Goal: Transaction & Acquisition: Obtain resource

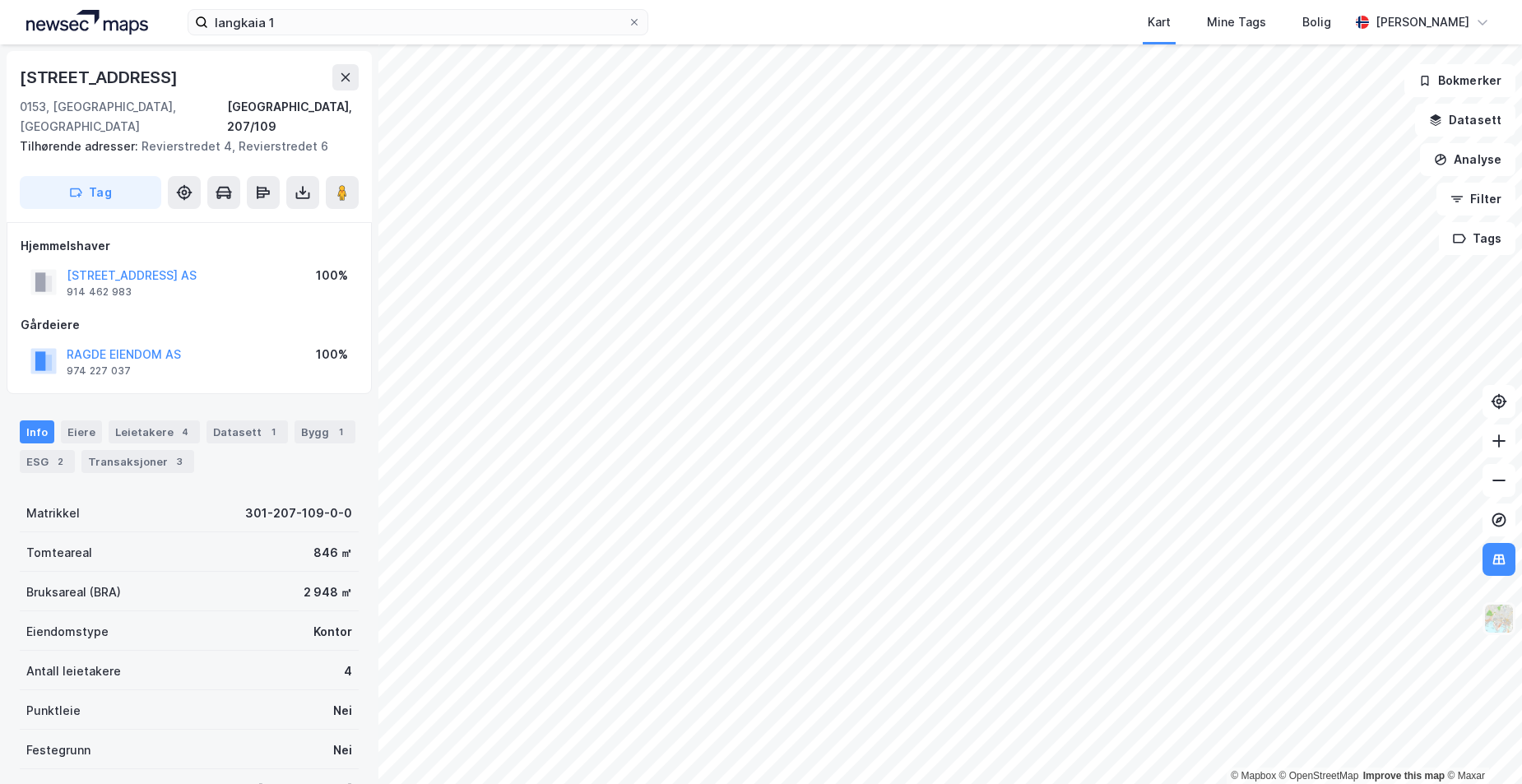
click at [1501, 621] on img at bounding box center [1498, 618] width 31 height 31
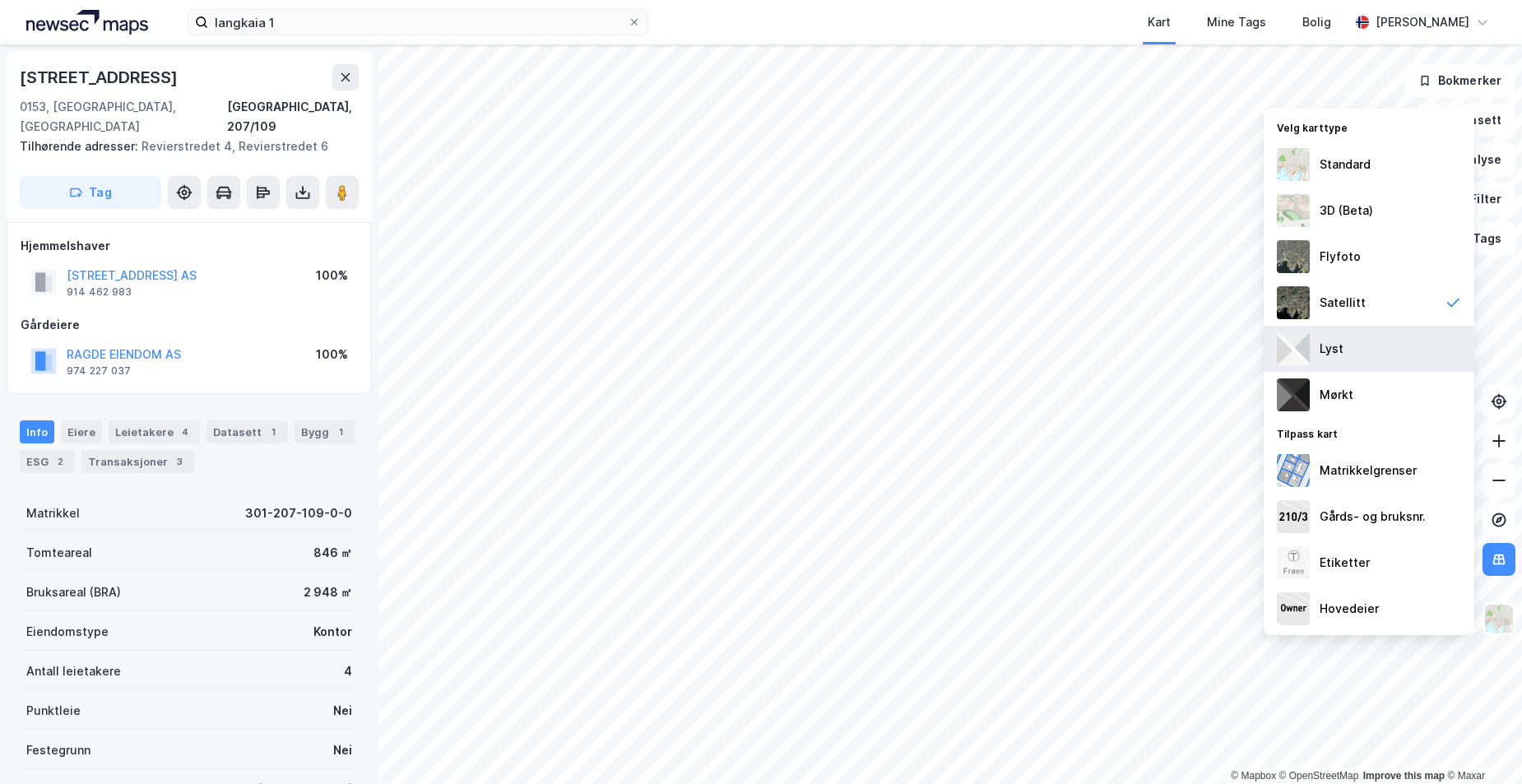
click at [1375, 359] on div "Lyst" at bounding box center [1370, 349] width 211 height 46
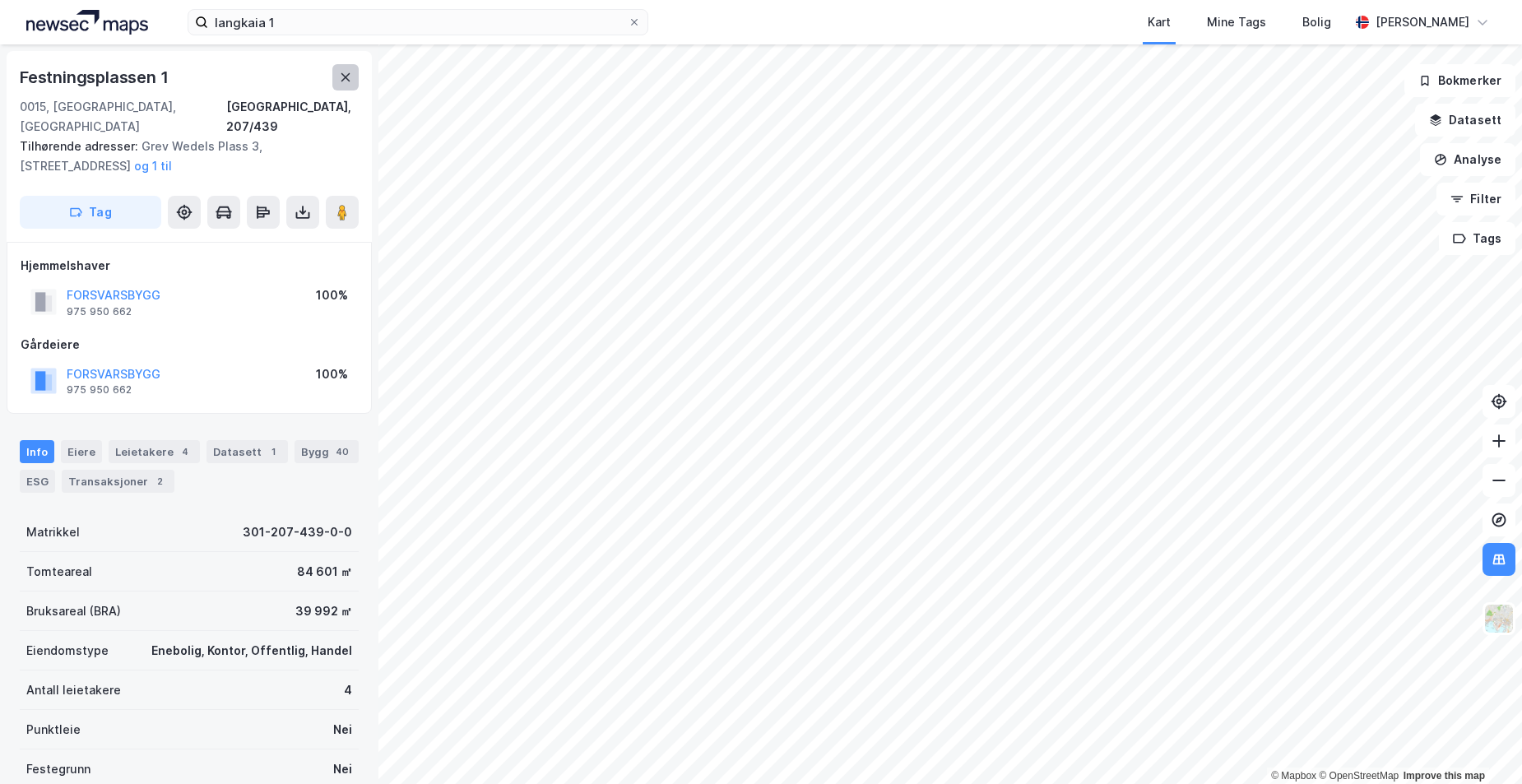
click at [349, 67] on button at bounding box center [345, 77] width 26 height 26
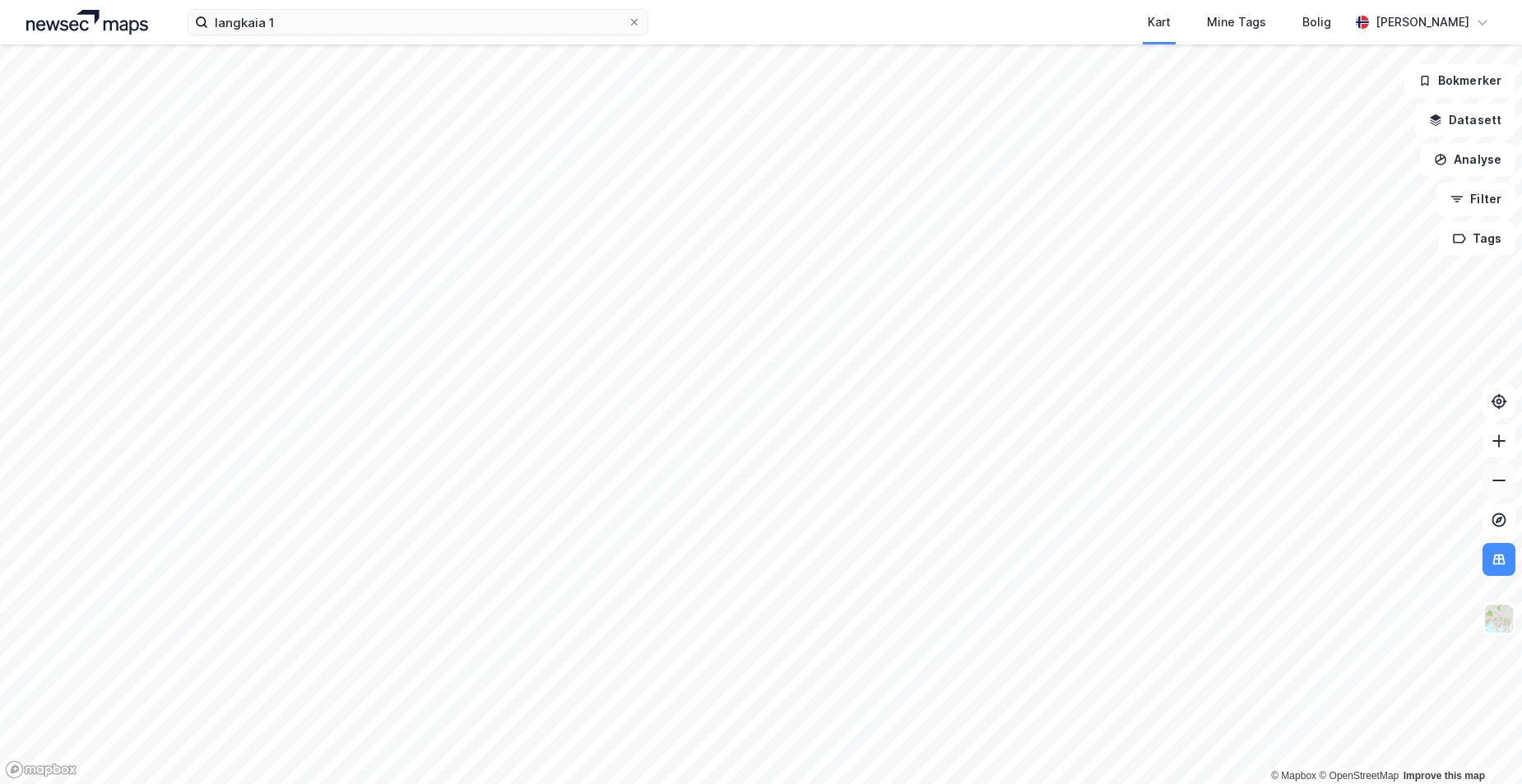
click at [1490, 486] on button at bounding box center [1498, 480] width 33 height 33
click at [1501, 451] on button at bounding box center [1498, 440] width 33 height 33
click at [1490, 434] on button at bounding box center [1498, 440] width 33 height 33
click at [1470, 110] on button "Datasett" at bounding box center [1465, 120] width 100 height 33
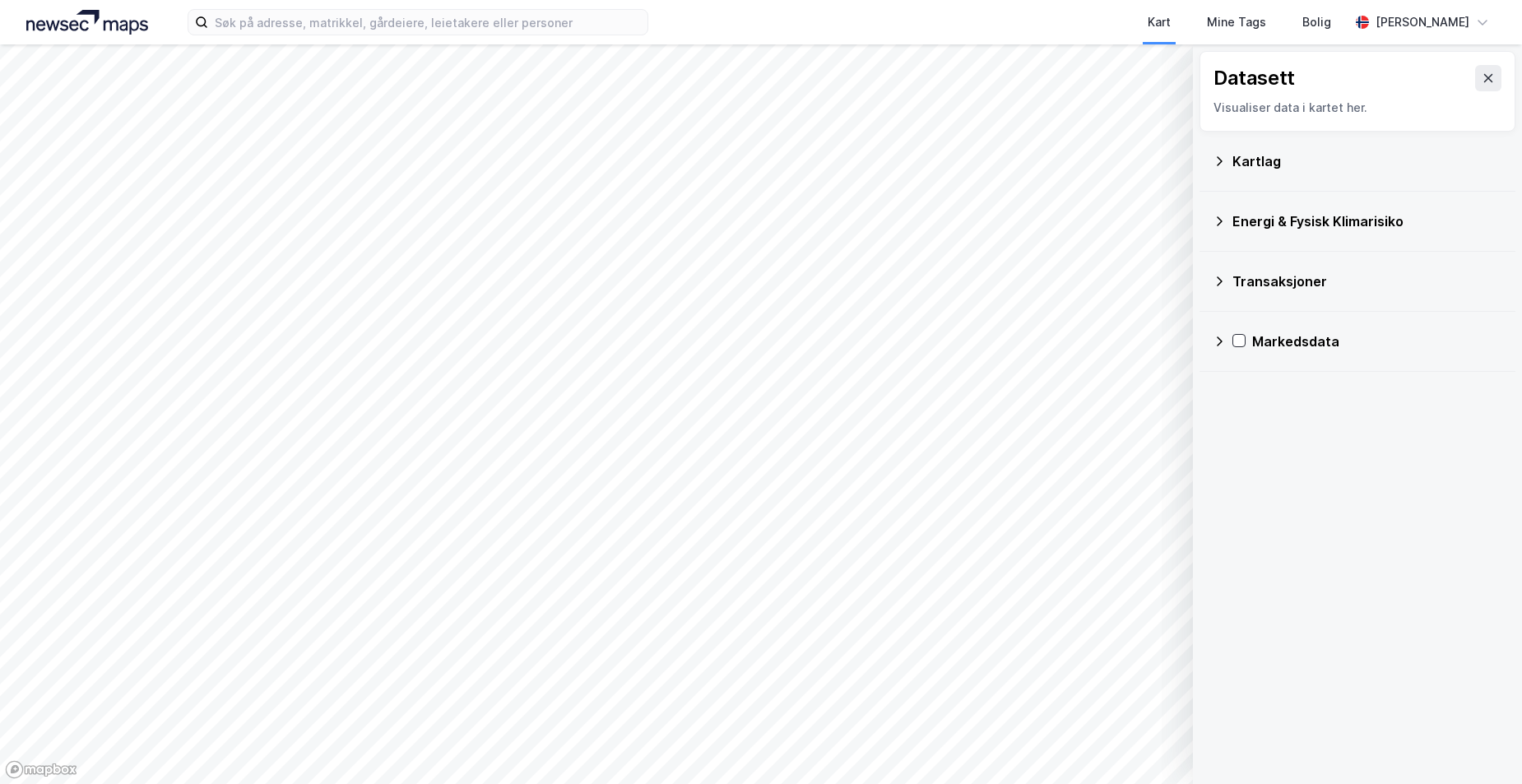
click at [1347, 166] on div "Kartlag" at bounding box center [1367, 161] width 270 height 19
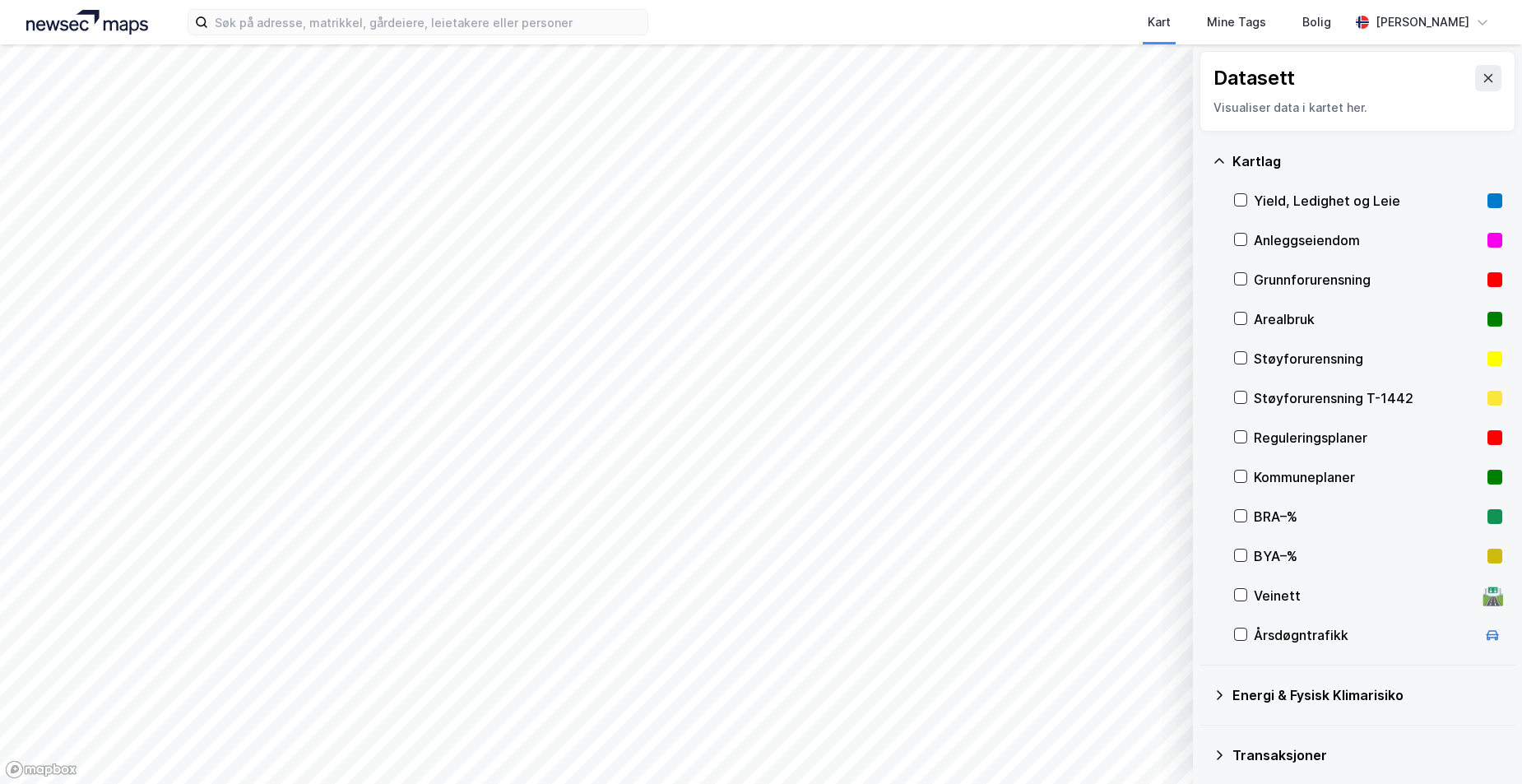
click at [1347, 166] on div "Kartlag" at bounding box center [1367, 161] width 270 height 19
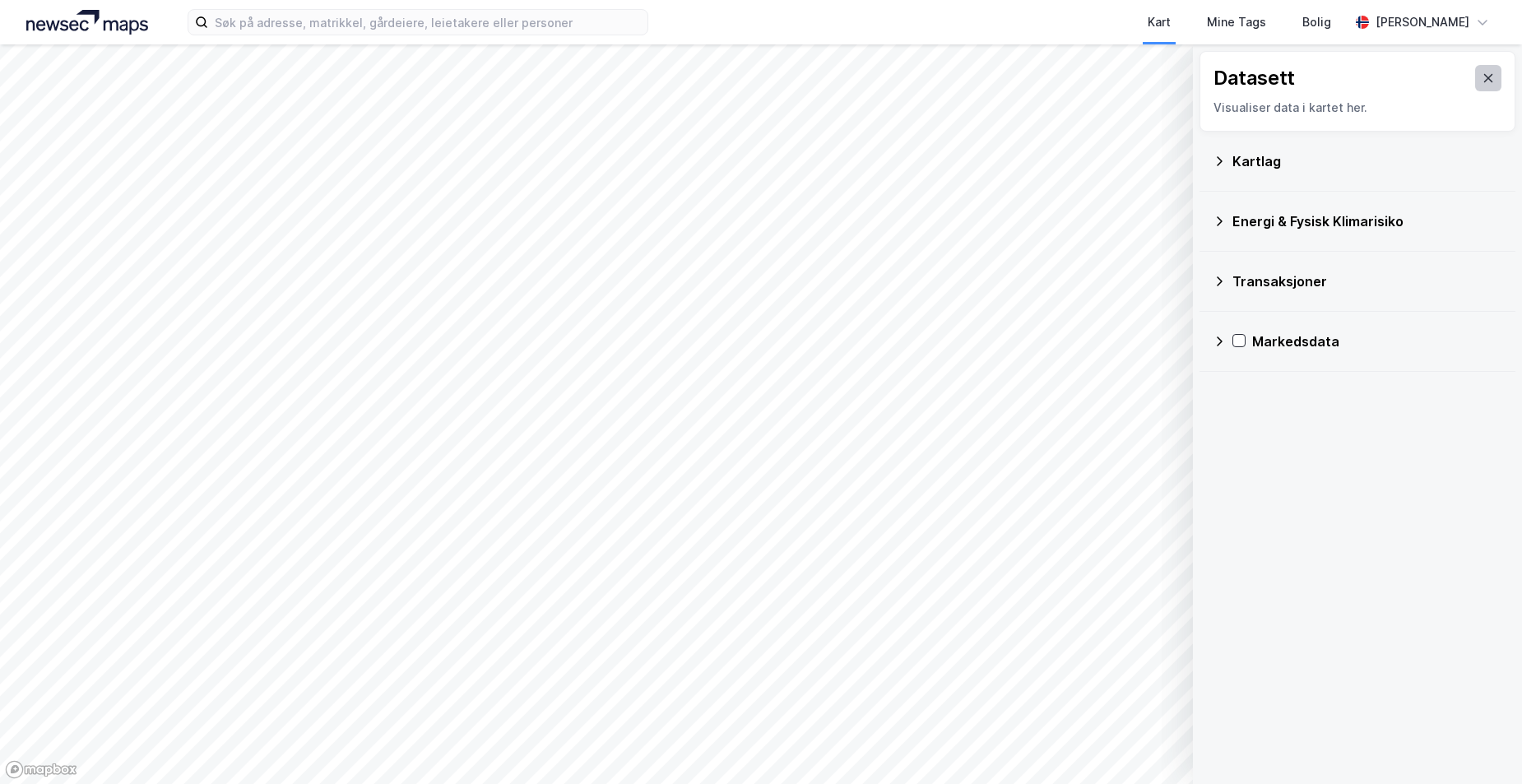
click at [1476, 79] on button at bounding box center [1488, 77] width 26 height 26
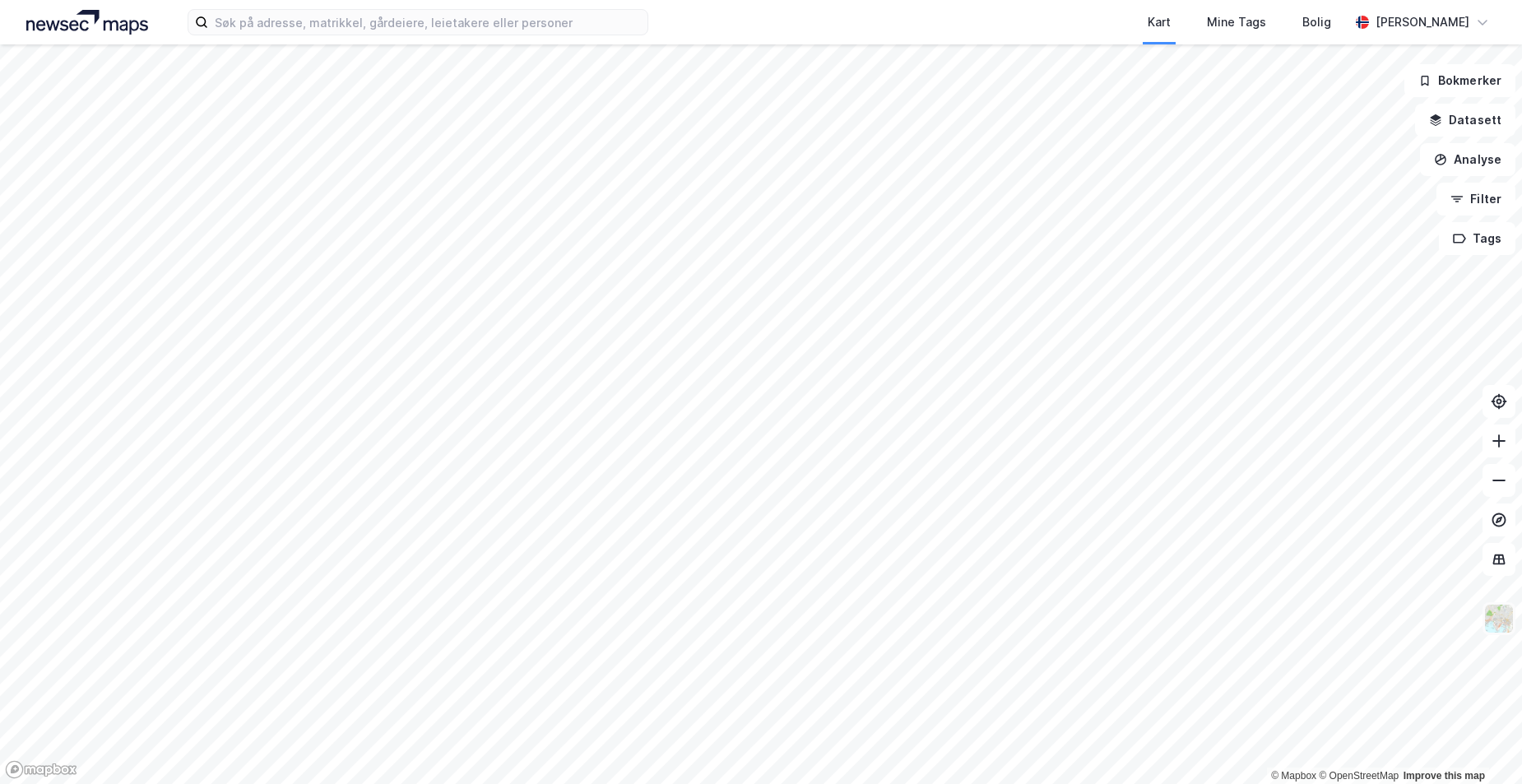
click at [1499, 621] on img at bounding box center [1498, 618] width 31 height 31
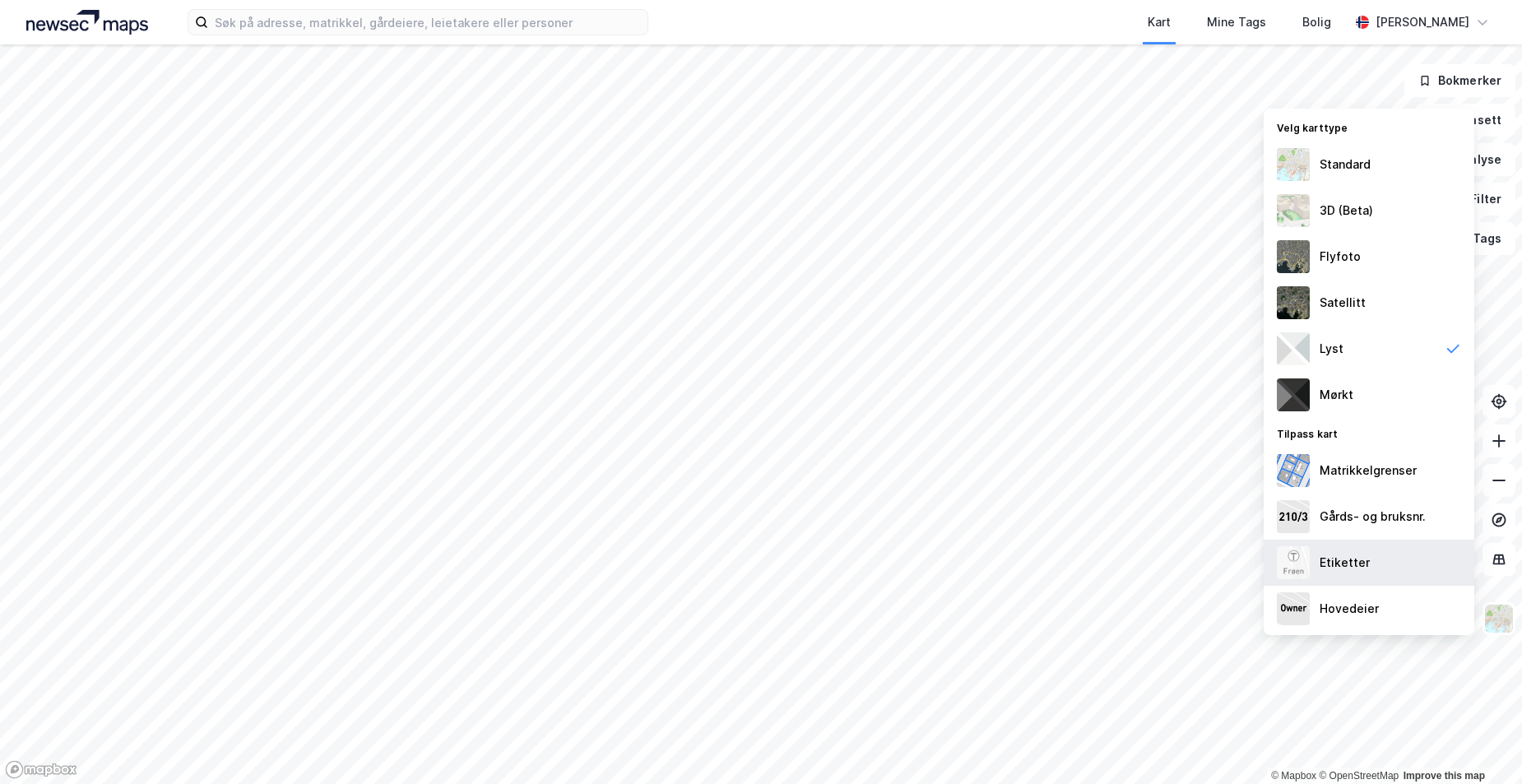
click at [1354, 568] on div "Etiketter" at bounding box center [1345, 562] width 51 height 19
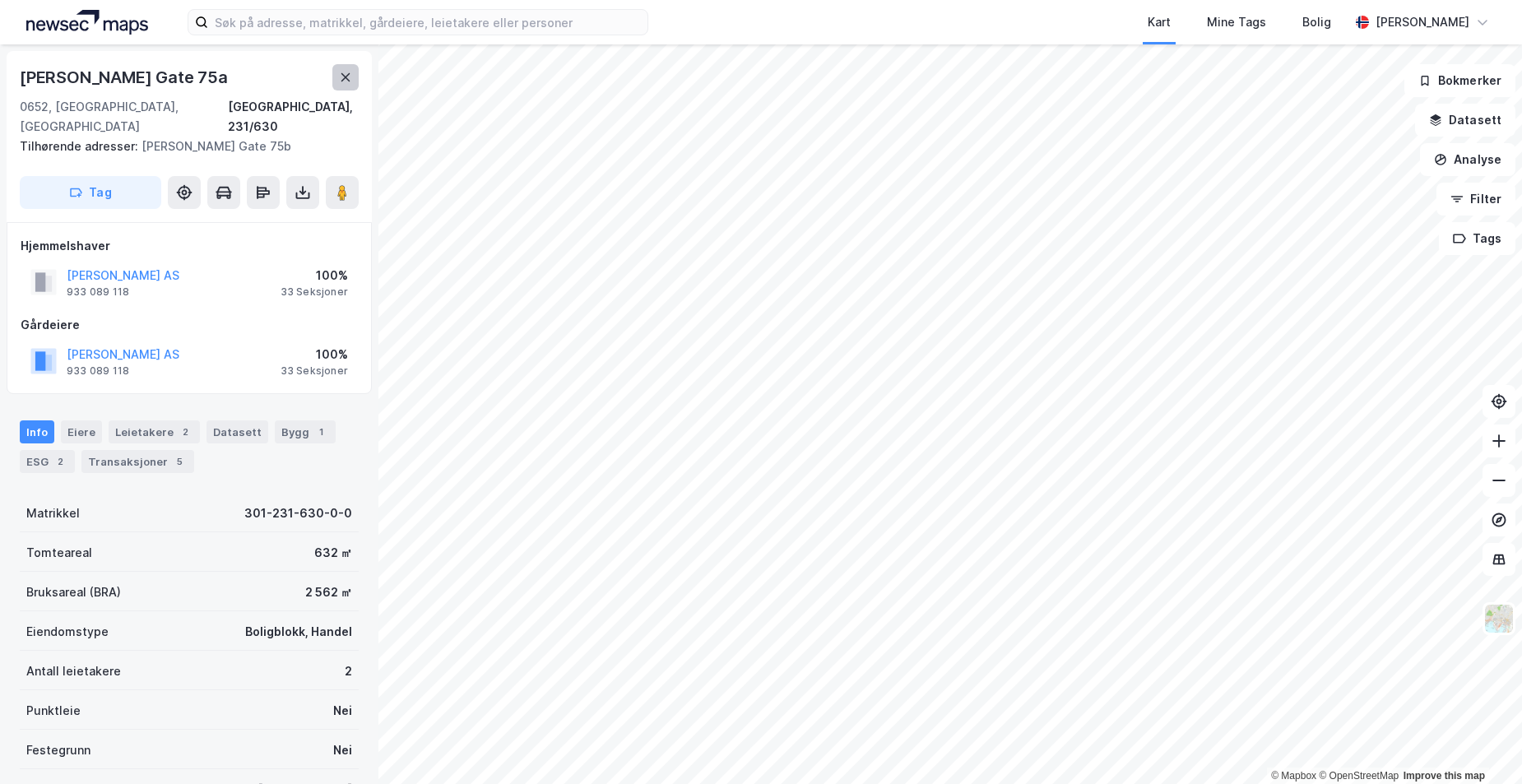
click at [344, 83] on icon at bounding box center [345, 77] width 13 height 13
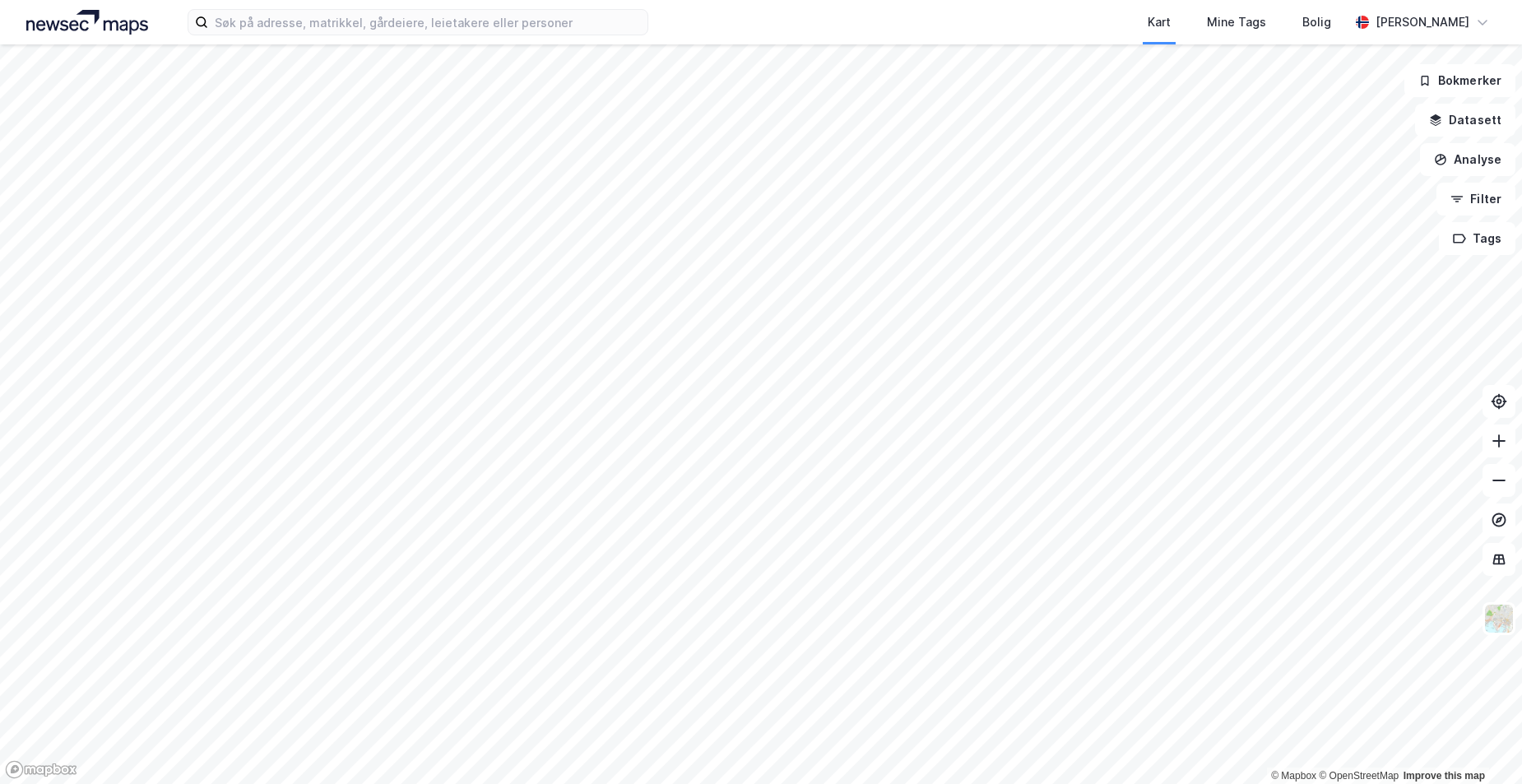
click at [1119, 0] on html "Kart Mine Tags [PERSON_NAME] [PERSON_NAME] © Mapbox © OpenStreetMap Improve thi…" at bounding box center [761, 392] width 1522 height 784
click at [844, 0] on html "Kart Mine Tags [PERSON_NAME] [PERSON_NAME] © Mapbox © OpenStreetMap Improve thi…" at bounding box center [761, 392] width 1522 height 784
click at [1495, 479] on icon at bounding box center [1499, 481] width 17 height 17
click at [363, 29] on input at bounding box center [428, 22] width 440 height 24
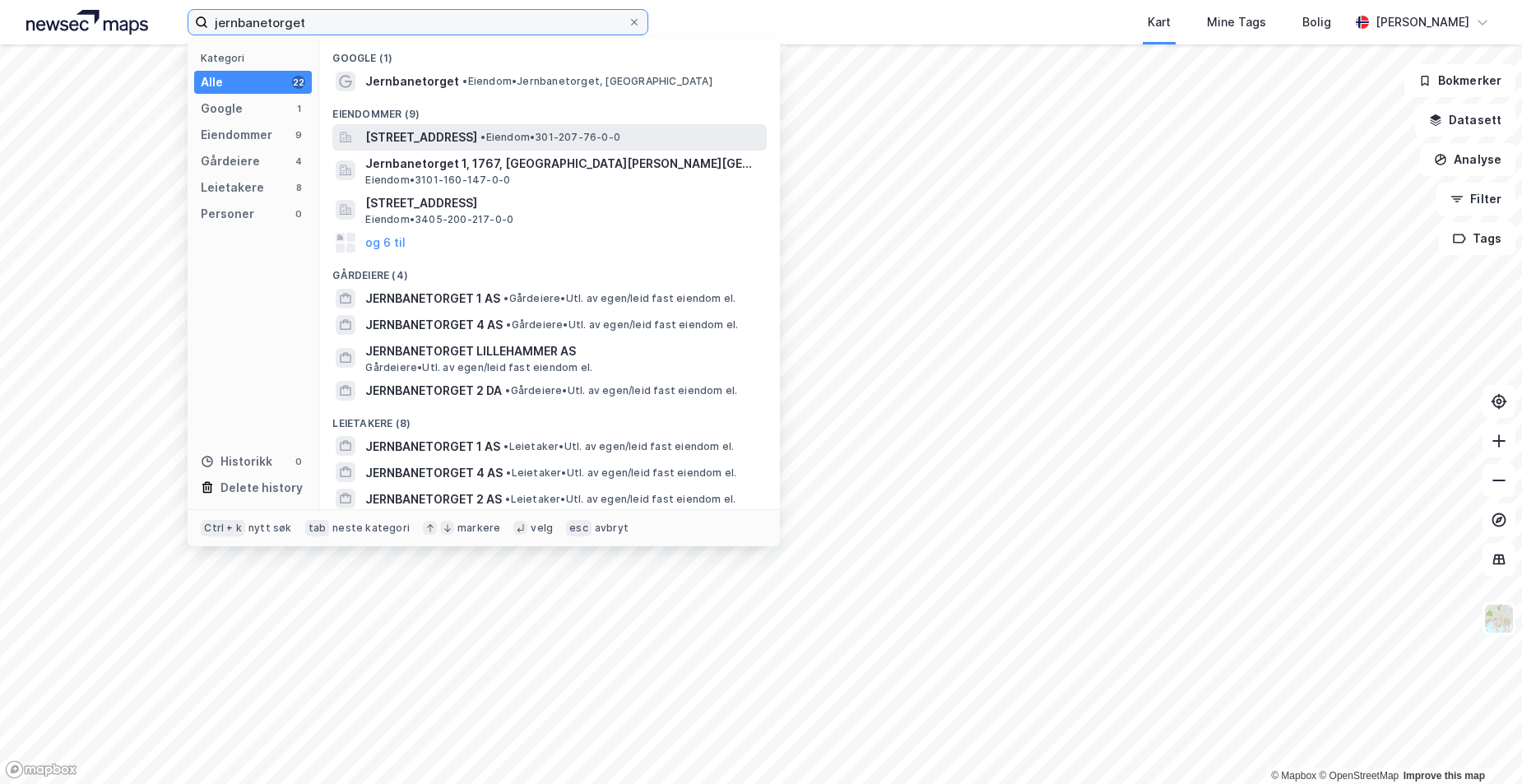
type input "jernbanetorget"
click at [461, 130] on span "[STREET_ADDRESS]" at bounding box center [421, 136] width 112 height 19
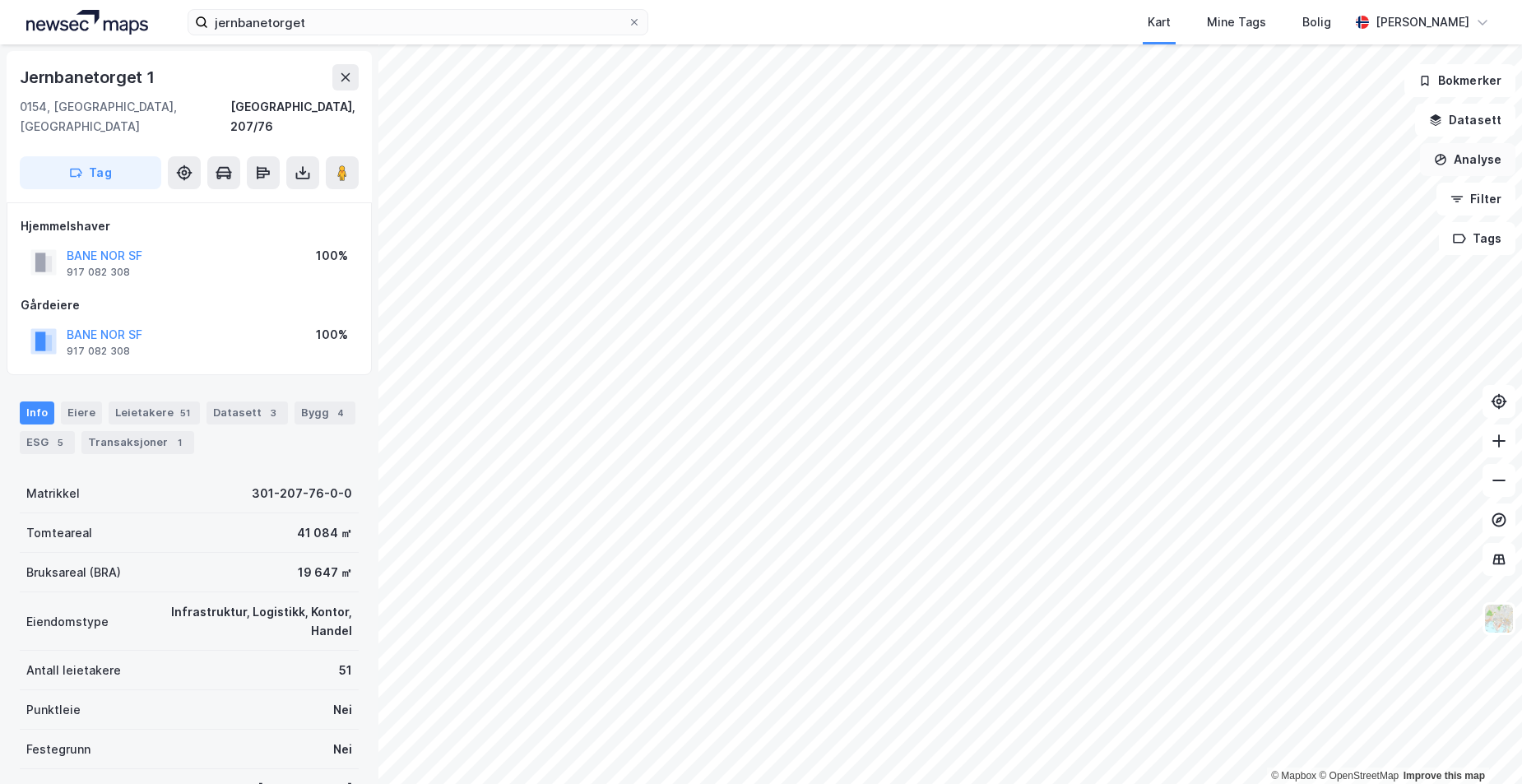
click at [1456, 166] on button "Analyse" at bounding box center [1467, 159] width 95 height 33
click at [1337, 221] on div "Tegn sirkel" at bounding box center [1325, 228] width 143 height 14
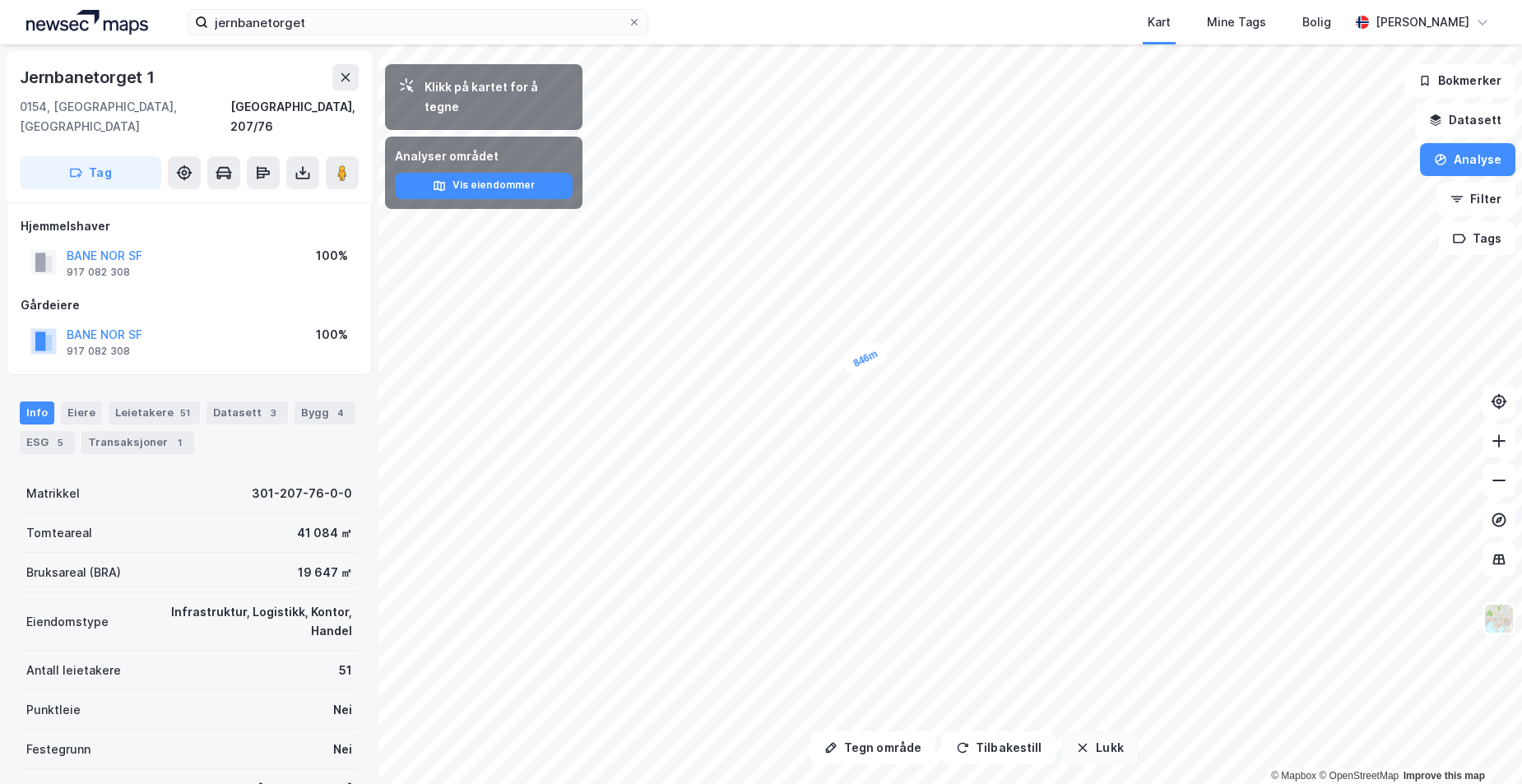
click at [1088, 753] on button "Lukk" at bounding box center [1099, 747] width 75 height 33
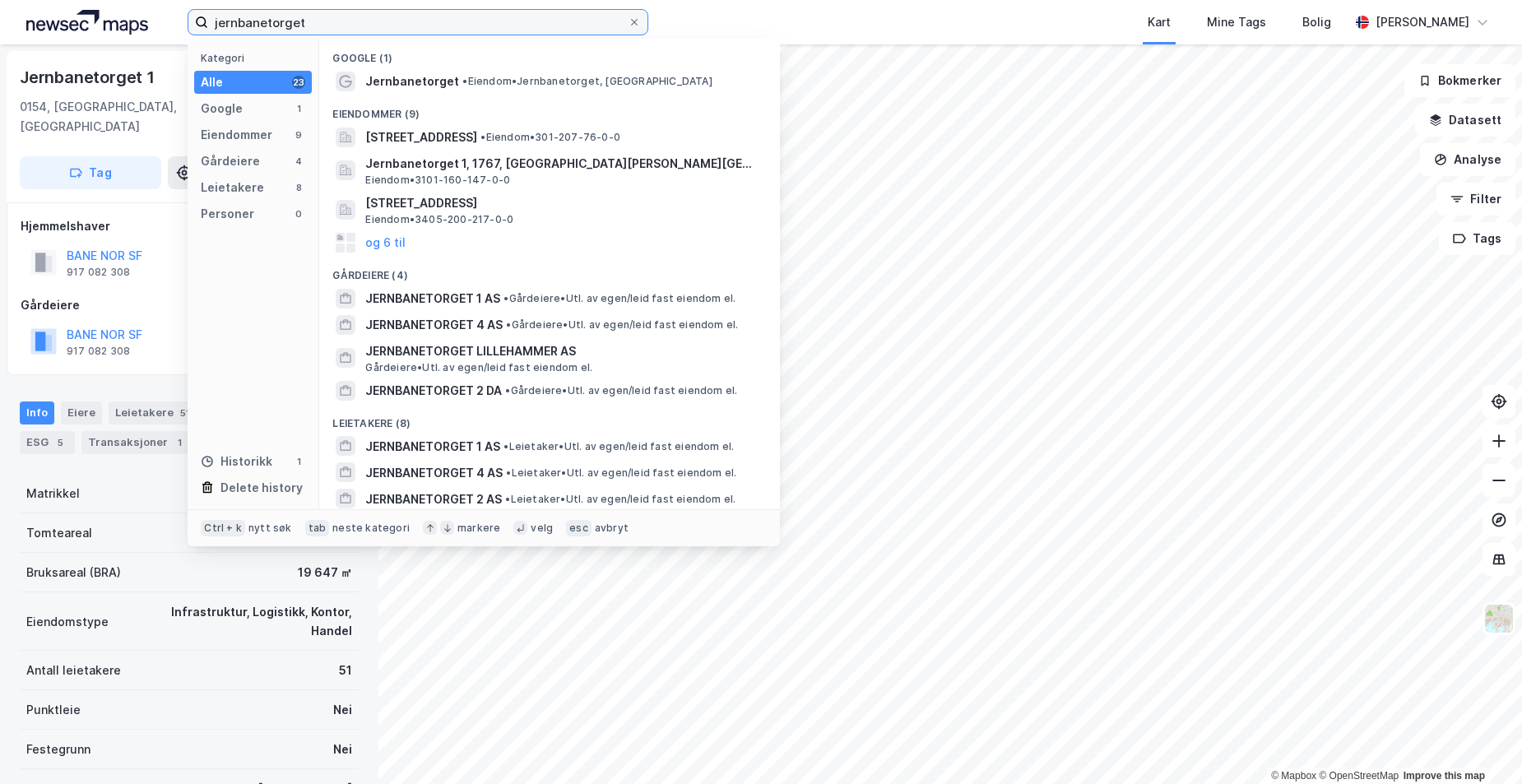
click at [353, 28] on input "jernbanetorget" at bounding box center [418, 22] width 419 height 24
click at [633, 18] on icon at bounding box center [634, 23] width 10 height 10
click at [627, 18] on input "jernbanetorget" at bounding box center [418, 22] width 419 height 24
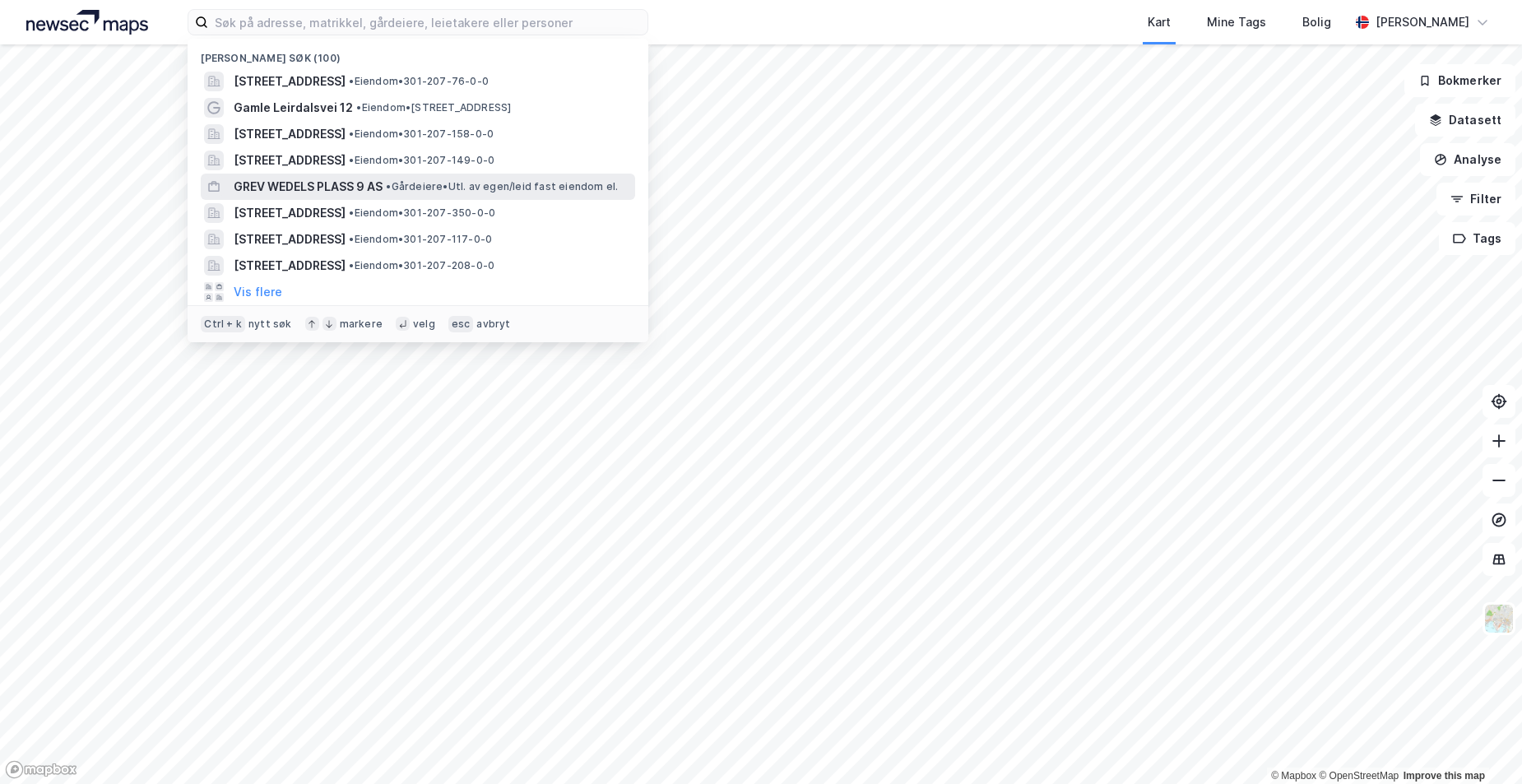
click at [352, 185] on span "GREV WEDELS PLASS 9 AS" at bounding box center [307, 186] width 149 height 19
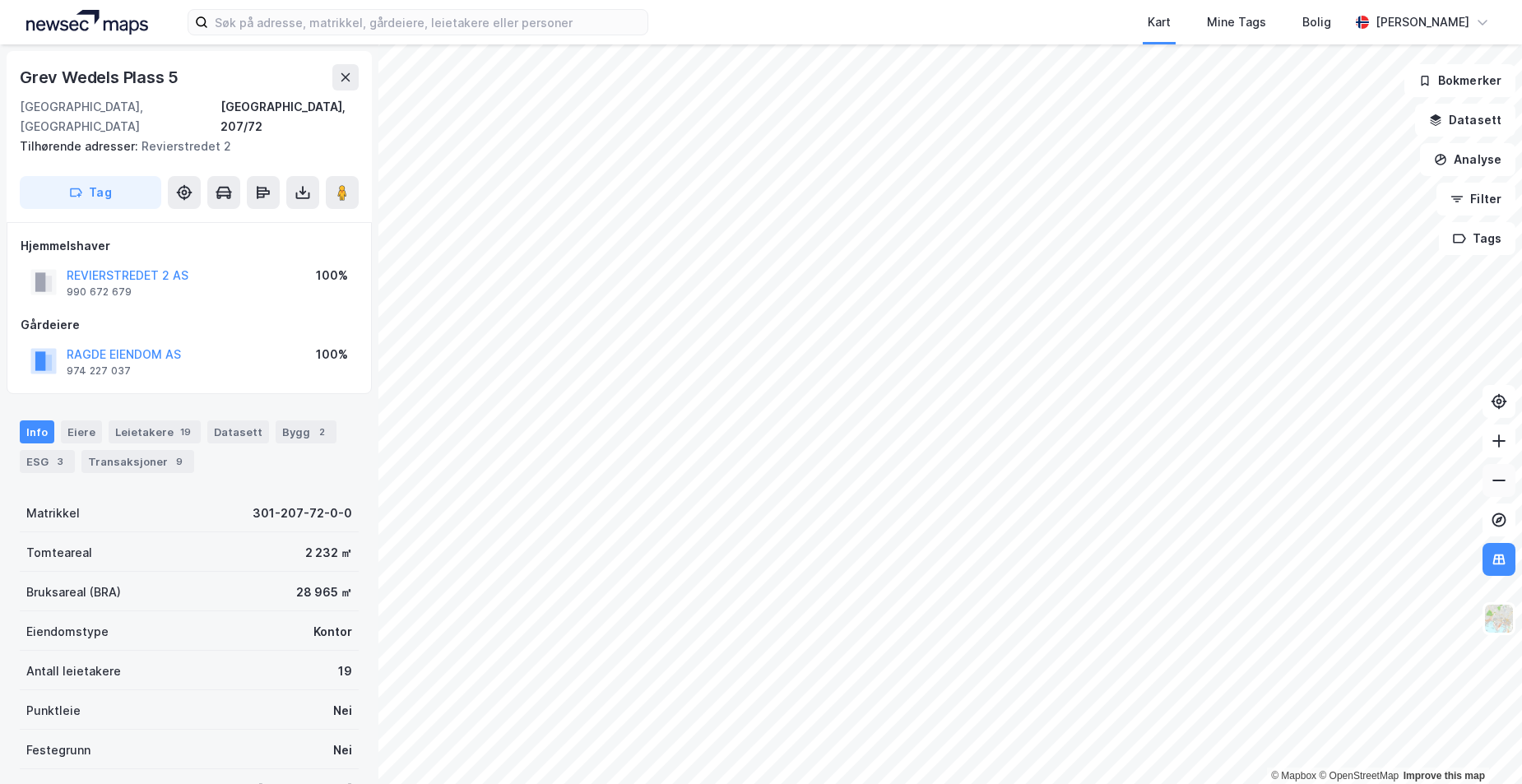
click at [1509, 478] on button at bounding box center [1498, 480] width 33 height 33
click at [1487, 446] on button at bounding box center [1498, 440] width 33 height 33
click at [1508, 489] on button at bounding box center [1498, 480] width 33 height 33
click at [1484, 161] on button "Analyse" at bounding box center [1467, 159] width 95 height 33
click at [1287, 193] on div "Tegn område" at bounding box center [1325, 195] width 143 height 14
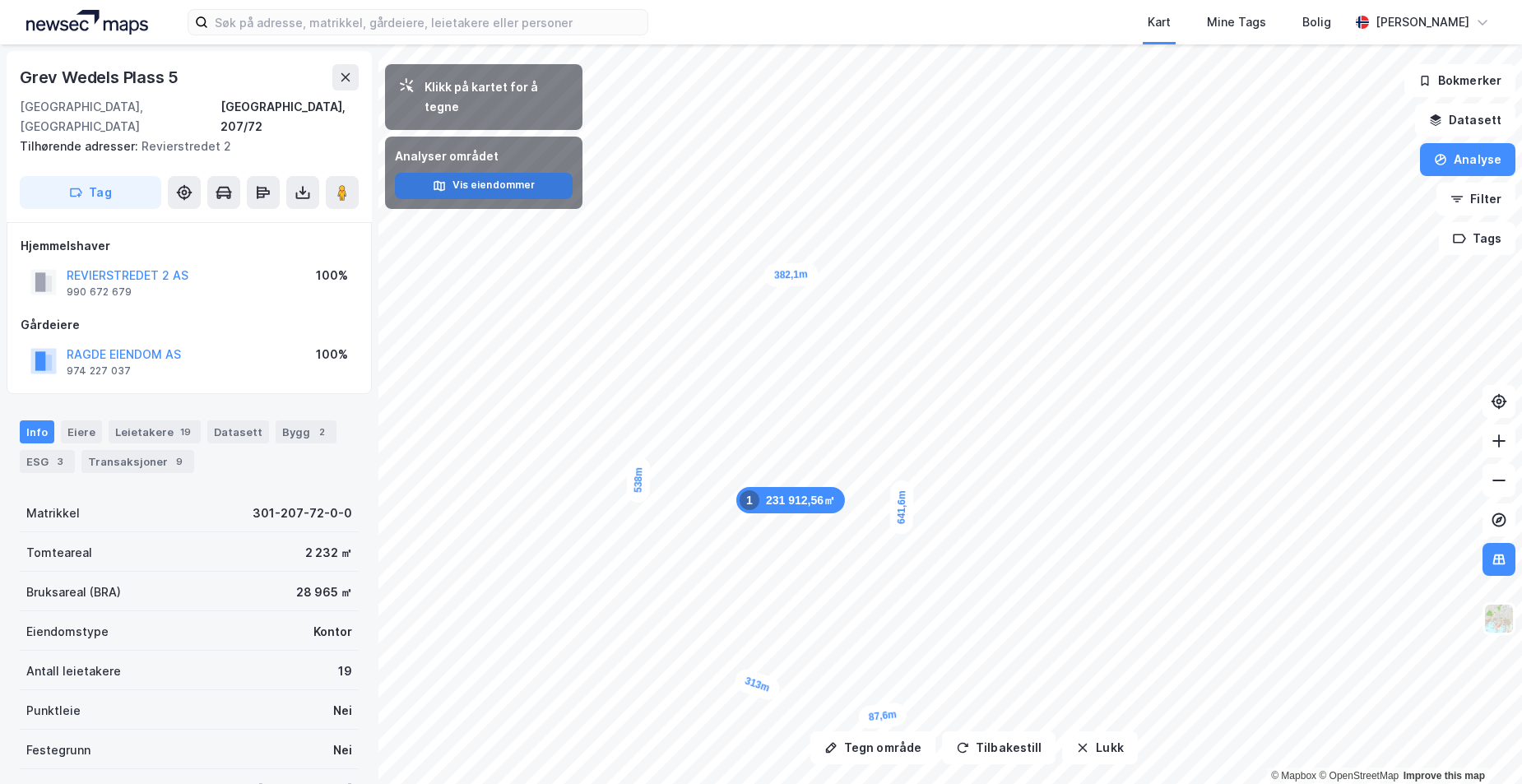
click at [495, 173] on button "Vis eiendommer" at bounding box center [483, 185] width 178 height 26
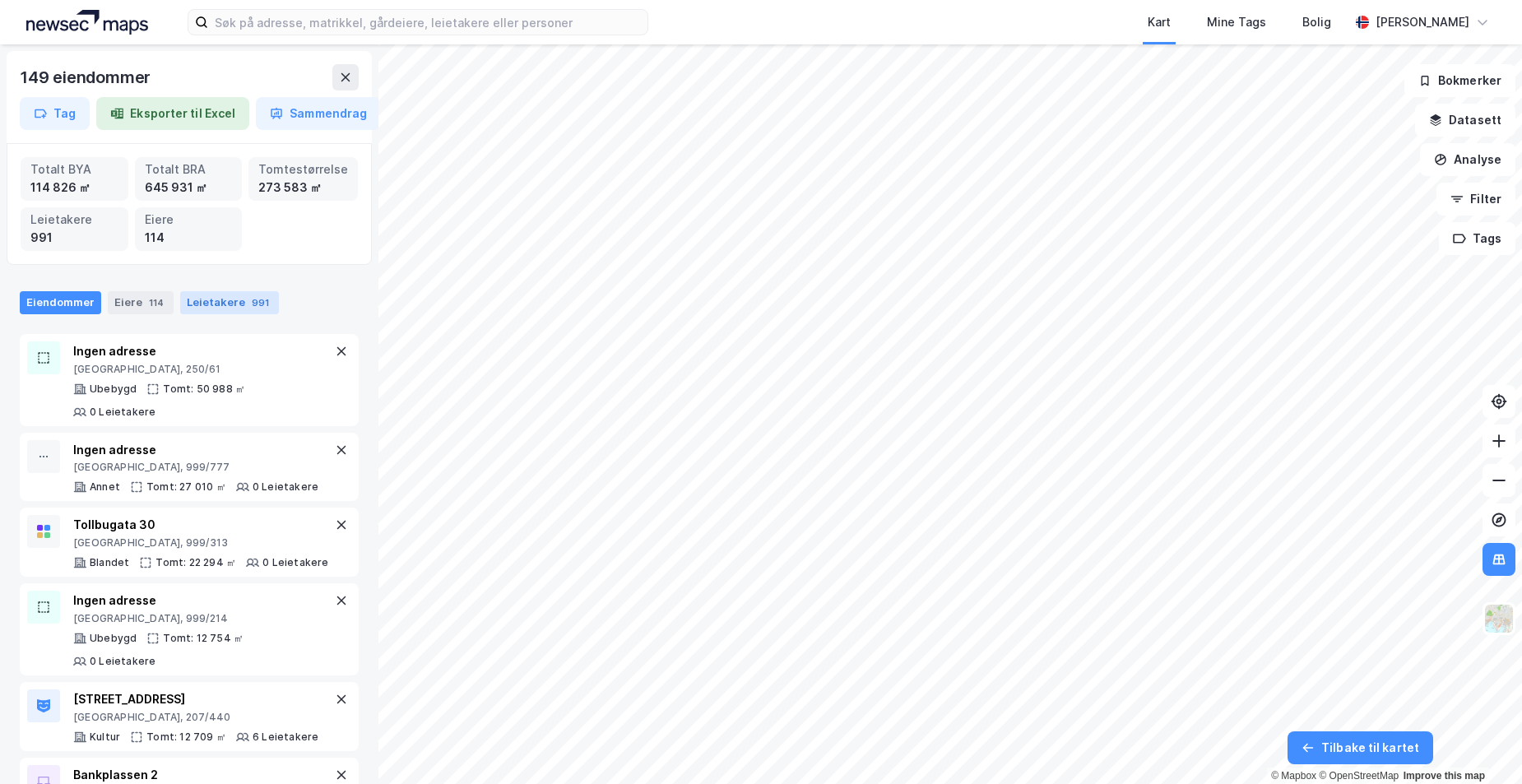
click at [197, 304] on div "Leietakere 991" at bounding box center [229, 302] width 99 height 23
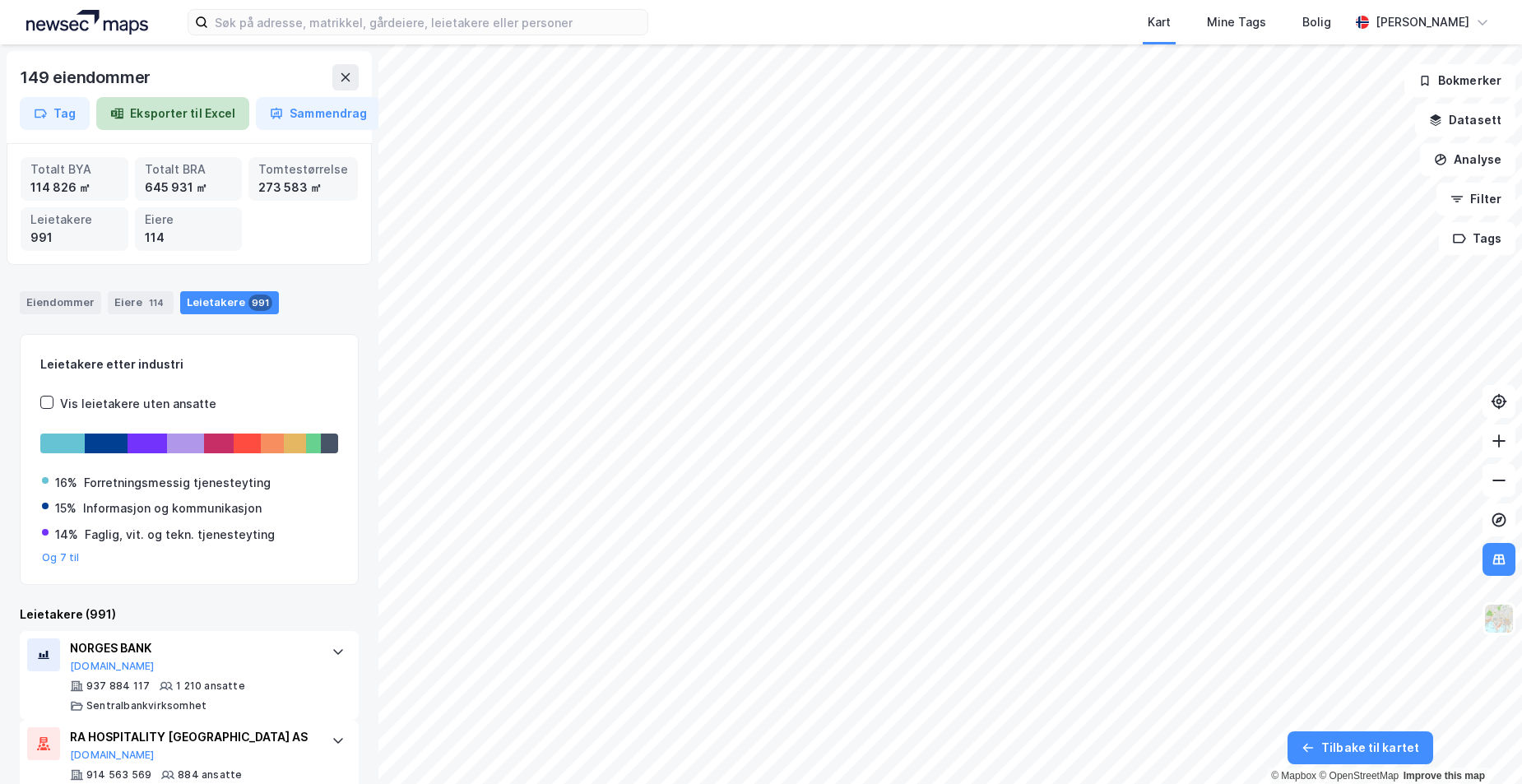
click at [202, 111] on button "Eksporter til Excel" at bounding box center [173, 113] width 153 height 33
